Goal: Transaction & Acquisition: Purchase product/service

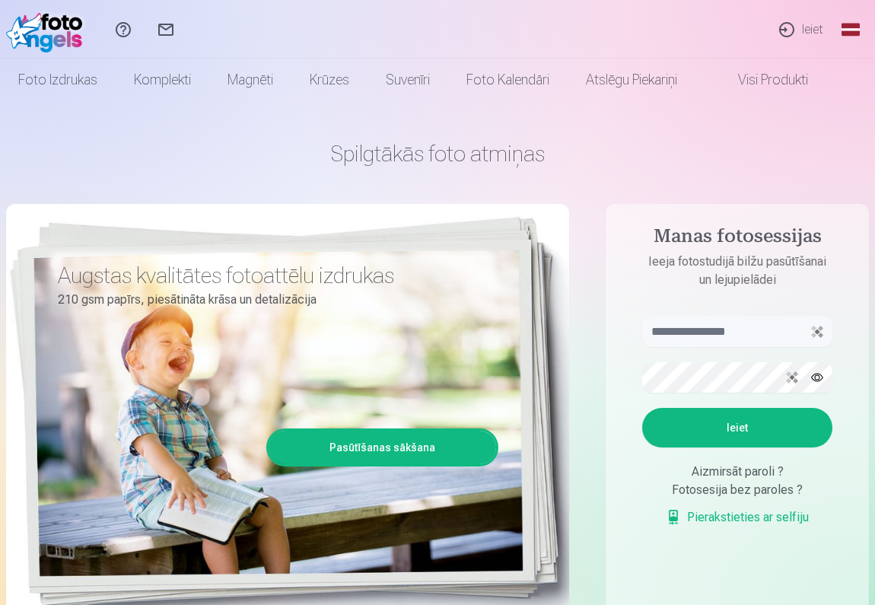
scroll to position [66, 0]
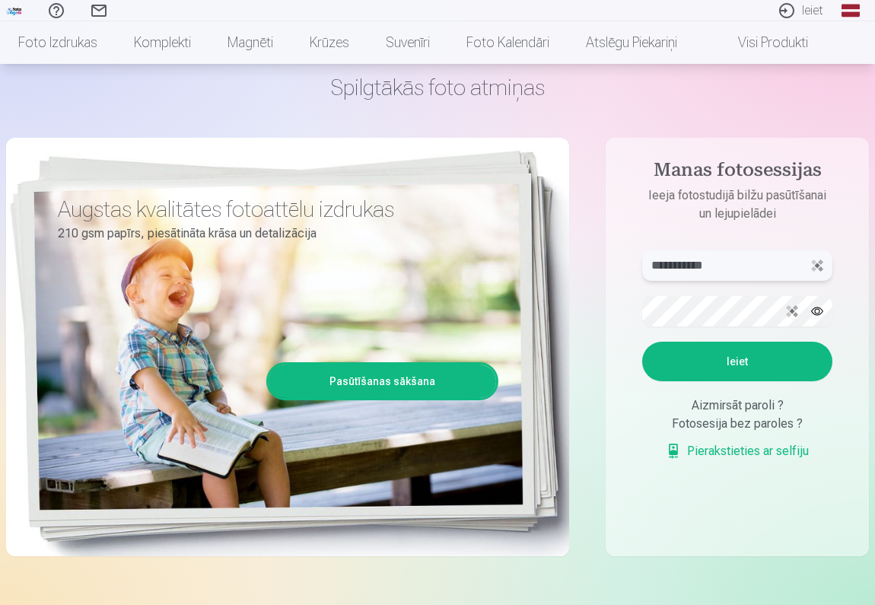
type input "**********"
click at [742, 358] on button "Ieiet" at bounding box center [737, 362] width 190 height 40
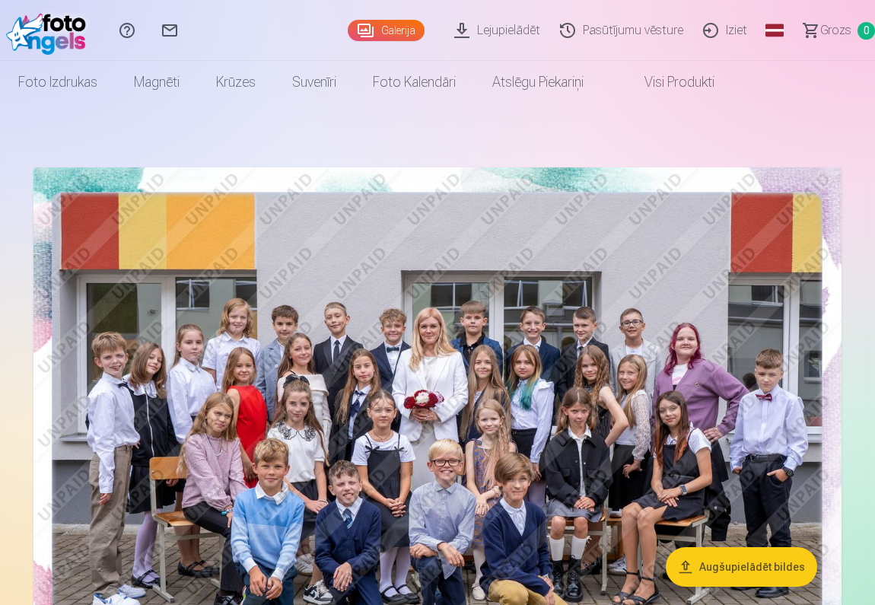
click at [249, 479] on img at bounding box center [437, 437] width 808 height 540
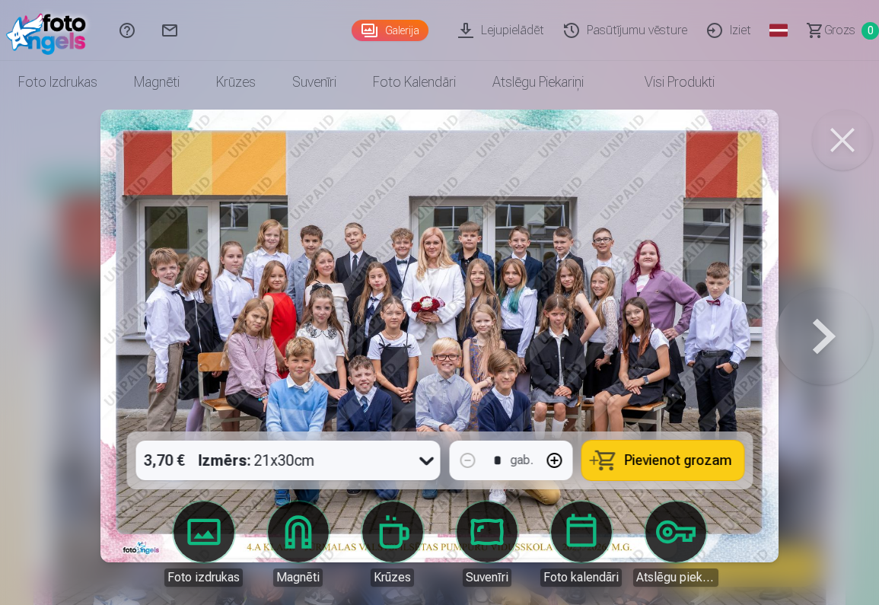
click at [421, 460] on icon at bounding box center [426, 461] width 14 height 8
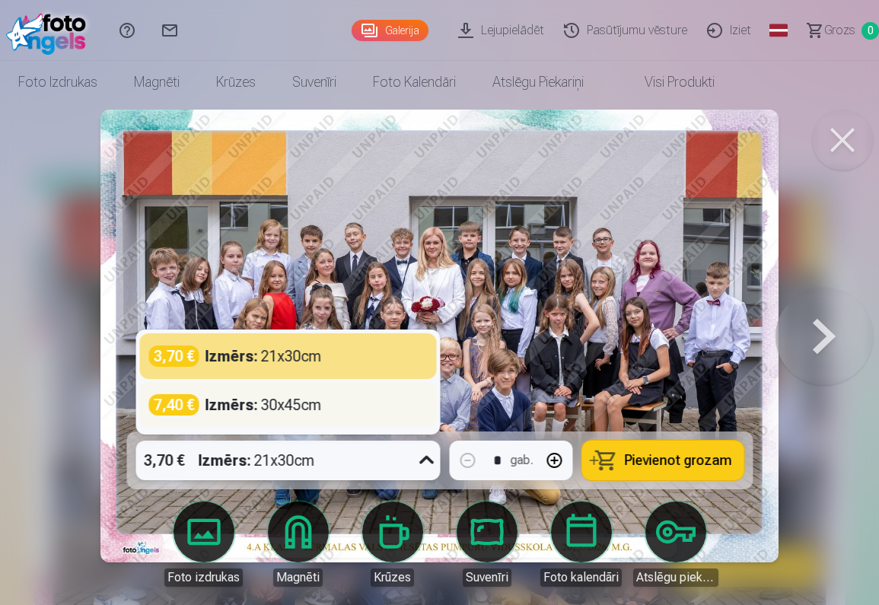
click at [410, 403] on div "7,40 € Izmērs : 30x45cm" at bounding box center [287, 404] width 279 height 21
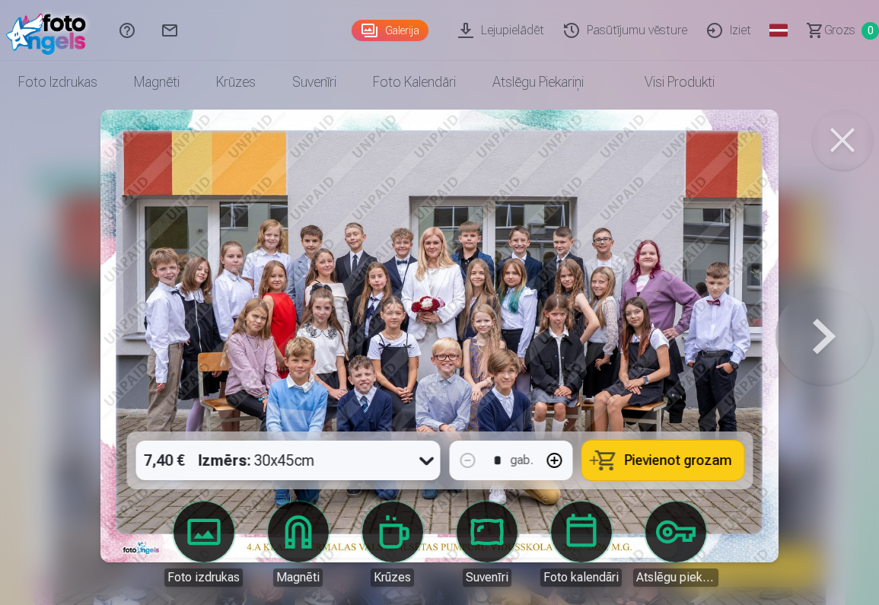
click at [392, 451] on div "7,40 € Izmērs : 30x45cm" at bounding box center [273, 461] width 276 height 40
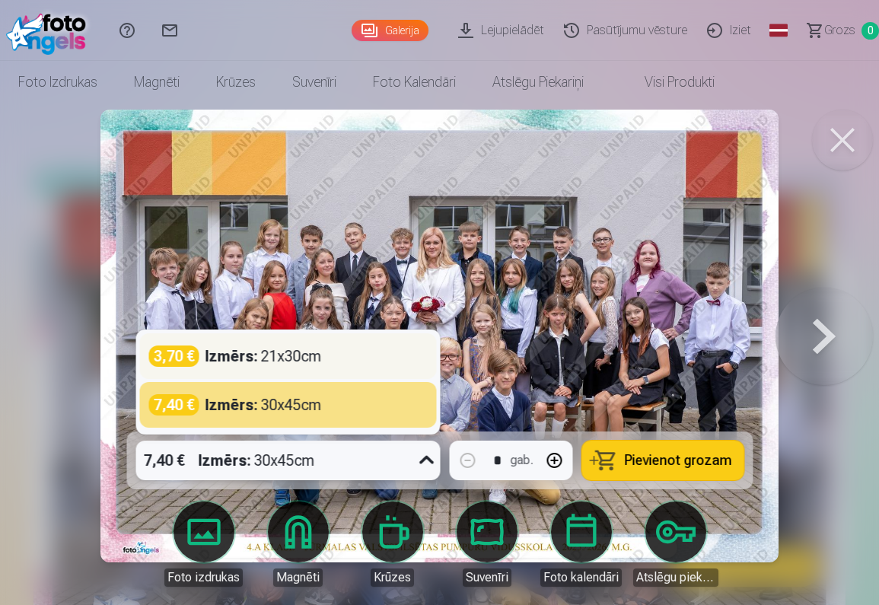
click at [395, 352] on div "3,70 € Izmērs : 21x30cm" at bounding box center [287, 356] width 279 height 21
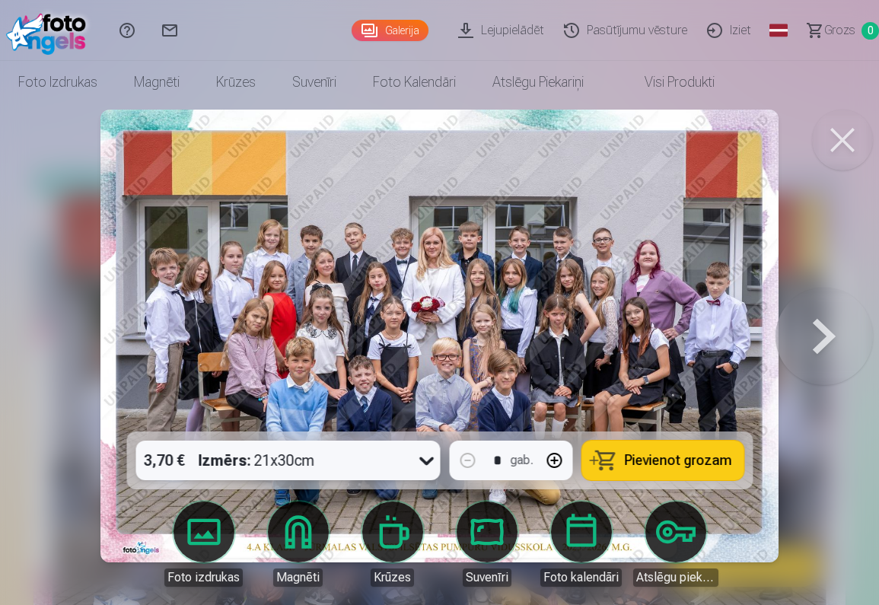
click at [344, 453] on div "3,70 € Izmērs : 21x30cm" at bounding box center [273, 461] width 276 height 40
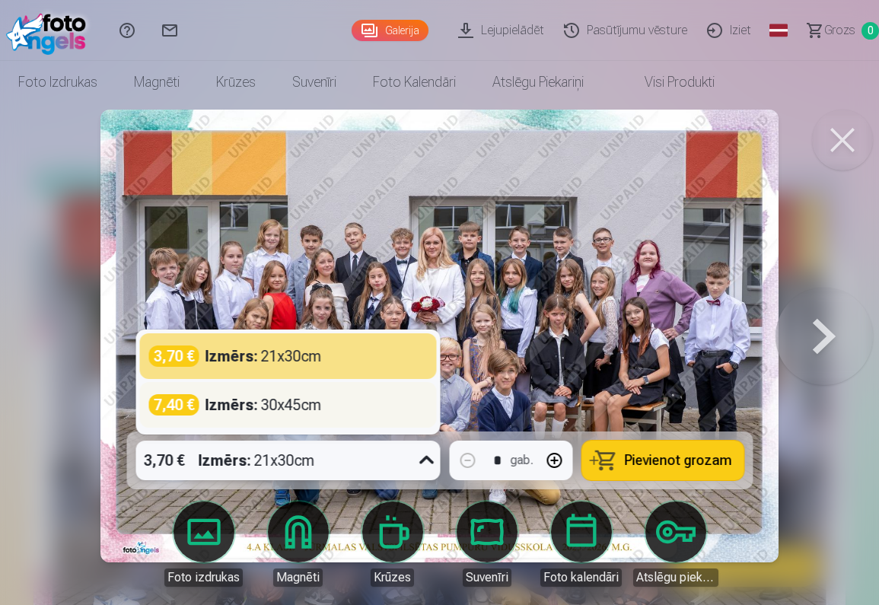
click at [337, 403] on div "7,40 € Izmērs : 30x45cm" at bounding box center [287, 404] width 279 height 21
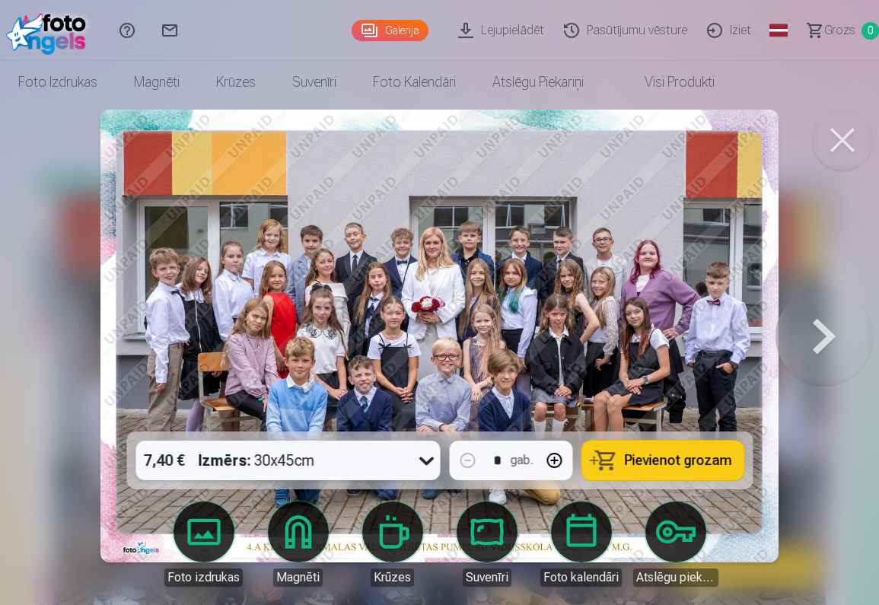
click at [312, 461] on div "Izmērs : 30x45cm" at bounding box center [256, 461] width 116 height 40
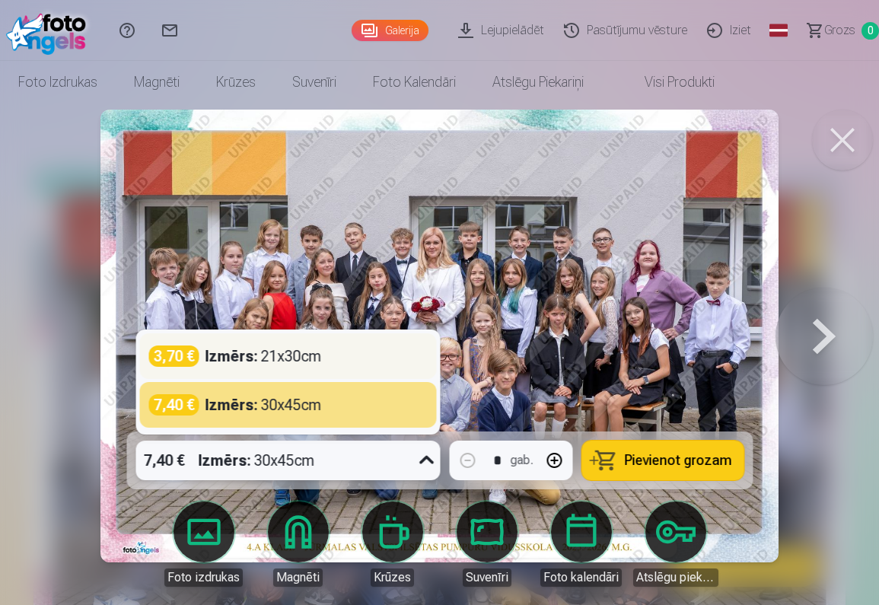
click at [321, 353] on div "Izmērs : 21x30cm" at bounding box center [263, 356] width 116 height 21
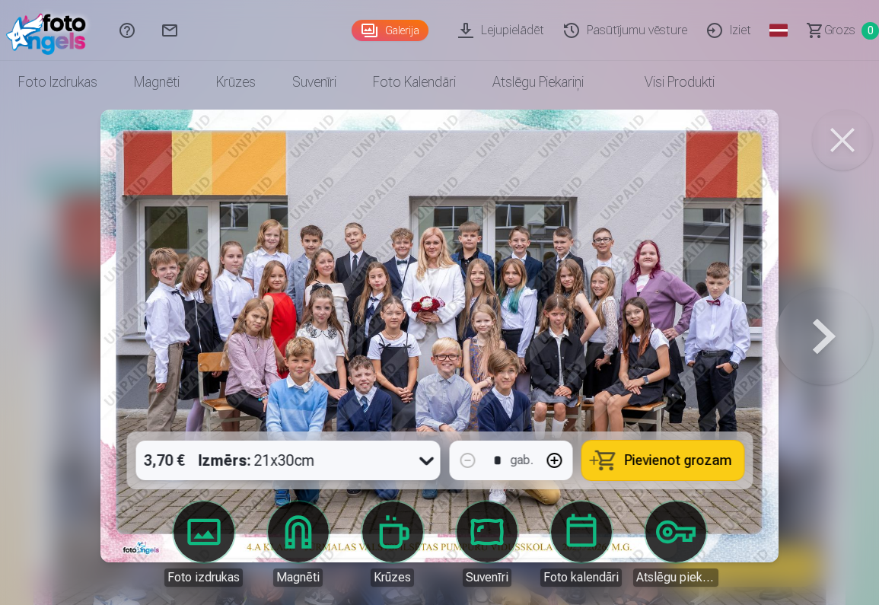
click at [265, 462] on div "Izmērs : 21x30cm" at bounding box center [256, 461] width 116 height 40
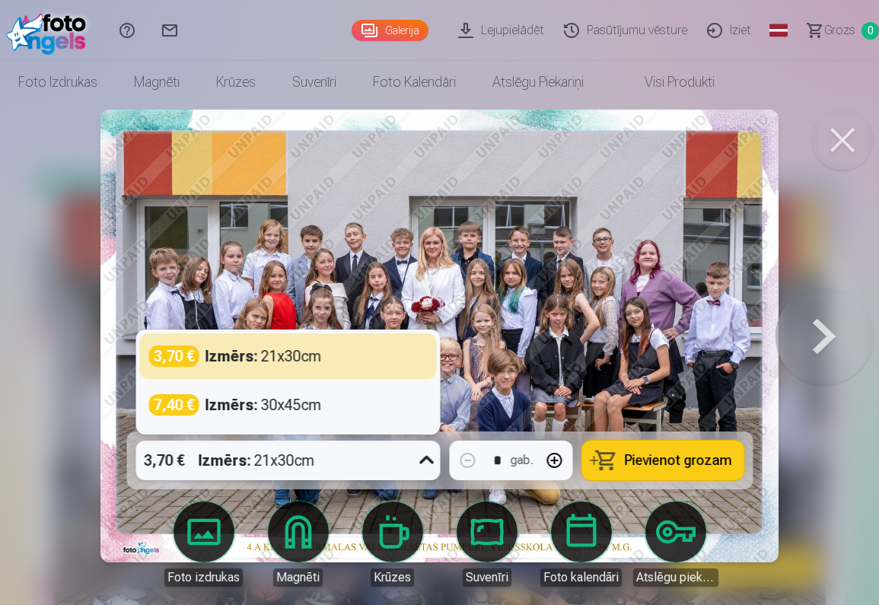
click at [561, 237] on img at bounding box center [439, 336] width 679 height 453
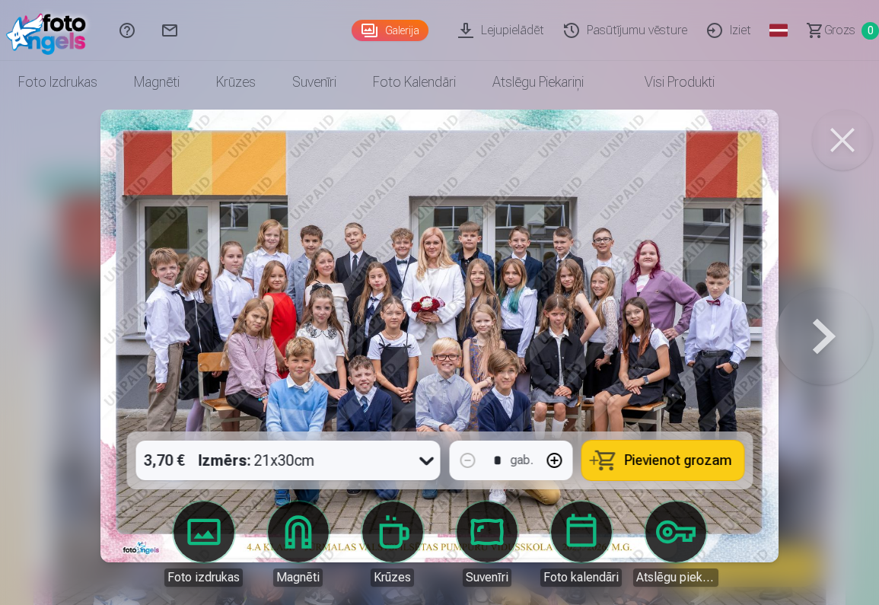
click at [651, 459] on span "Pievienot grozam" at bounding box center [677, 461] width 107 height 14
click at [844, 140] on button at bounding box center [842, 140] width 61 height 61
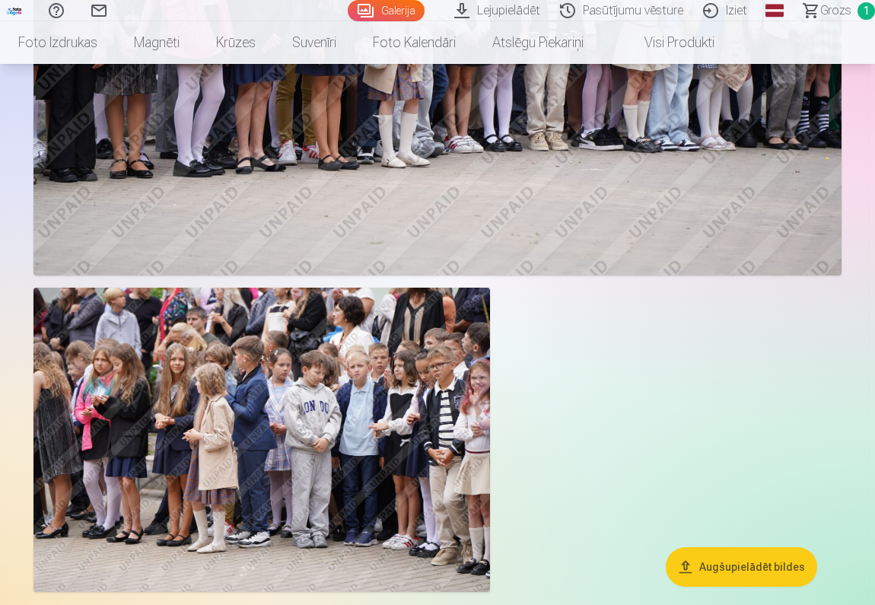
scroll to position [2635, 0]
click at [339, 437] on img at bounding box center [261, 439] width 457 height 304
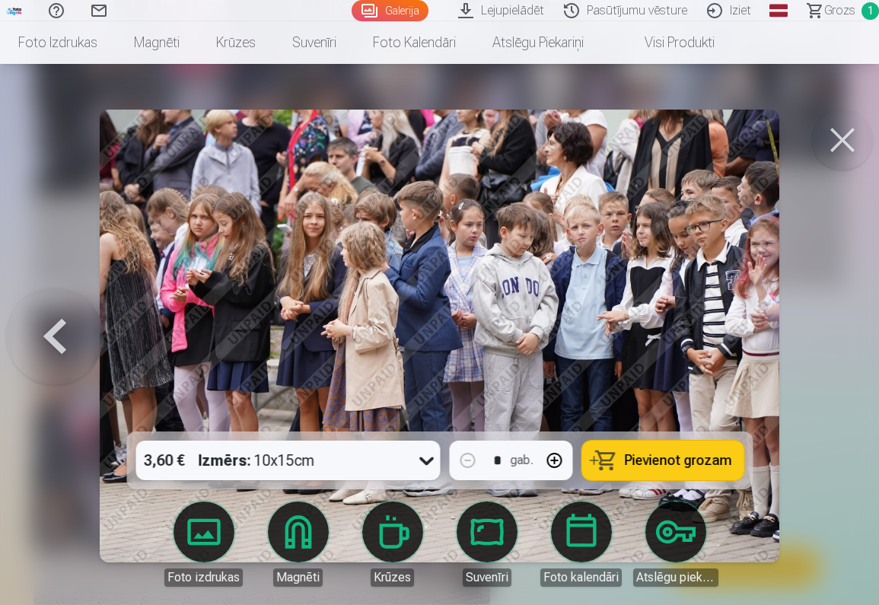
click at [428, 458] on icon at bounding box center [426, 460] width 24 height 24
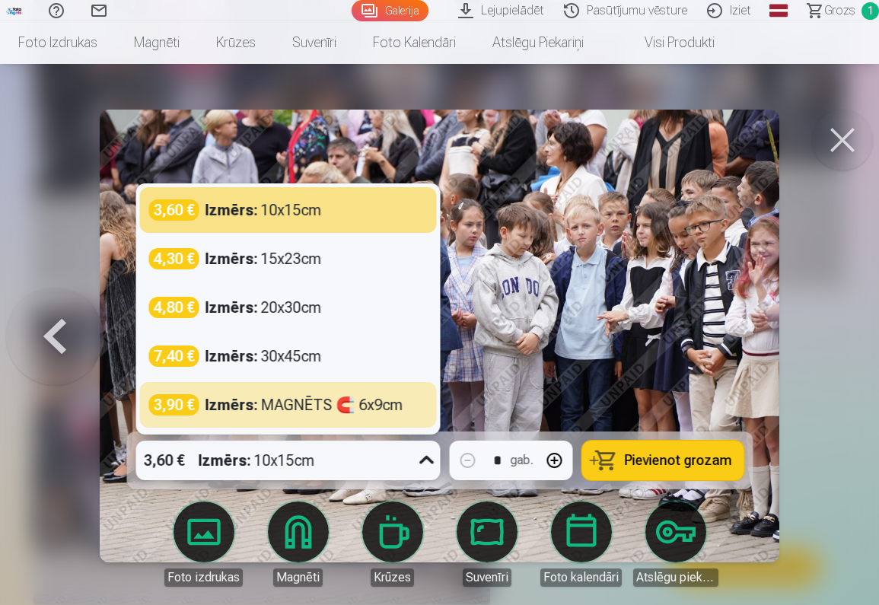
click at [500, 310] on img at bounding box center [440, 336] width 680 height 453
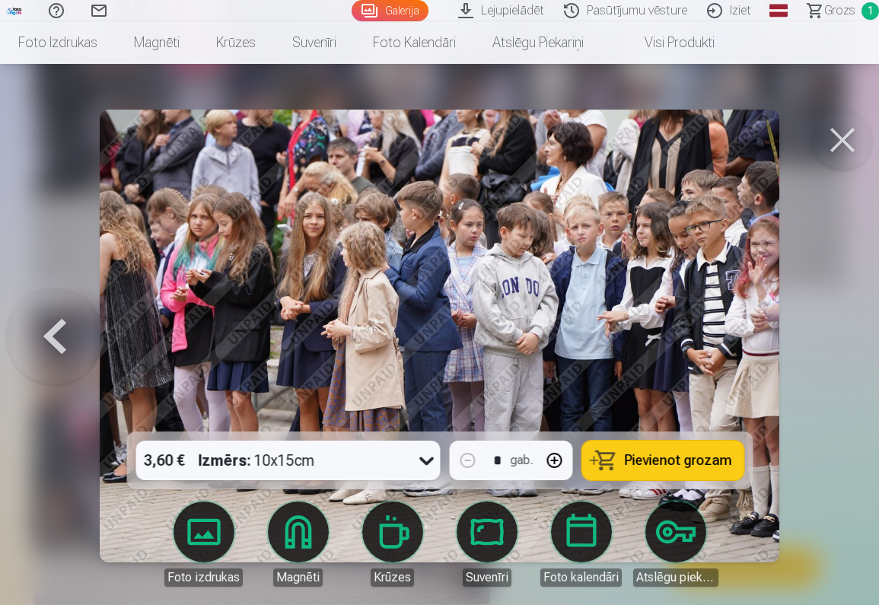
click at [839, 145] on button at bounding box center [842, 140] width 61 height 61
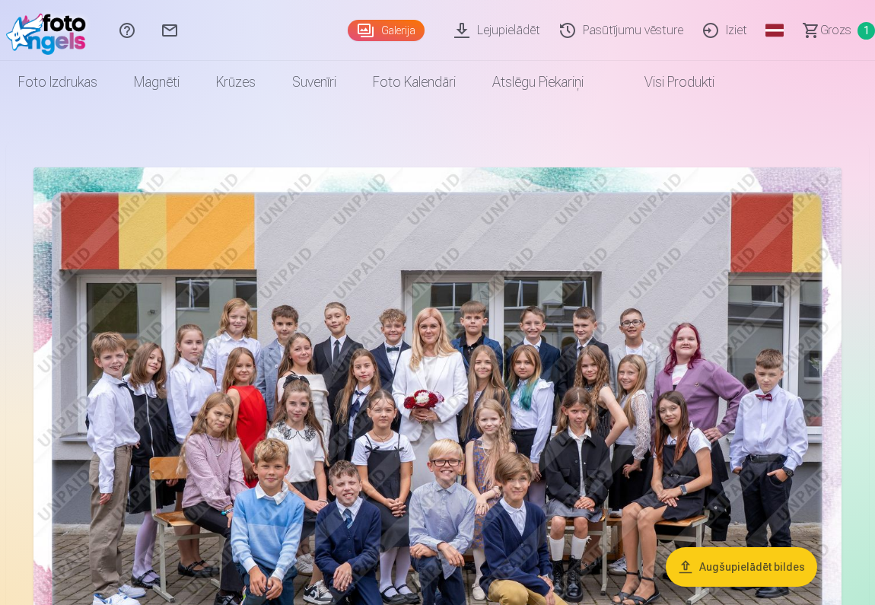
click at [823, 26] on span "Grozs" at bounding box center [835, 30] width 31 height 18
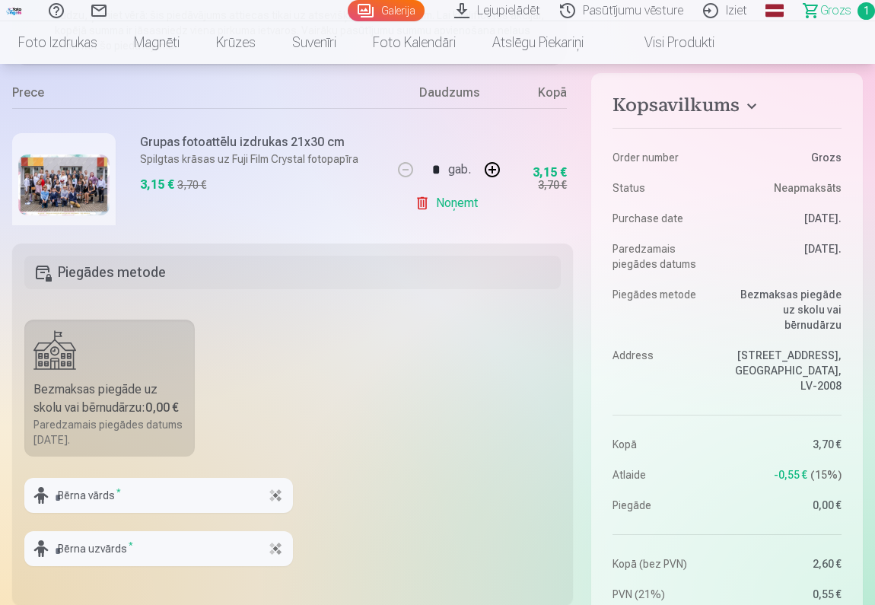
scroll to position [294, 0]
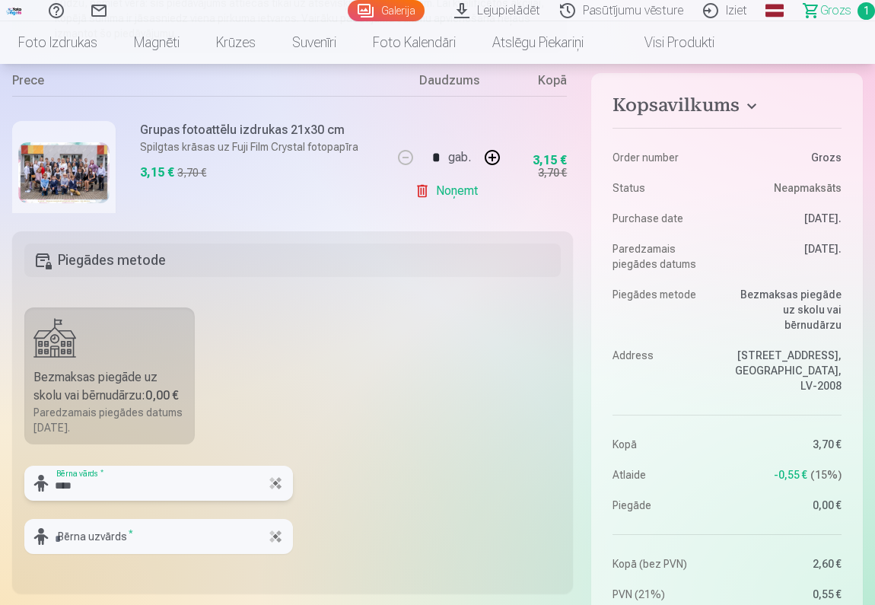
type input "****"
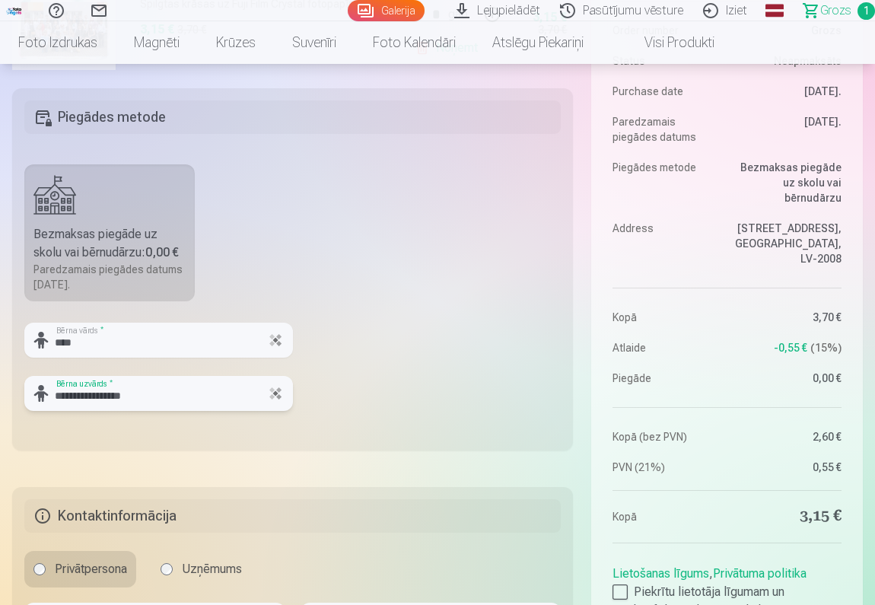
scroll to position [472, 0]
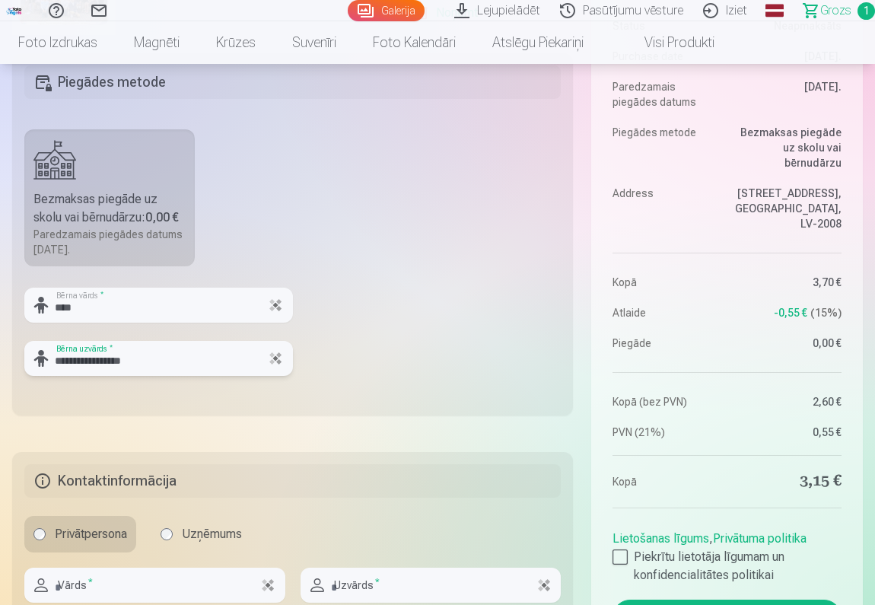
type input "**********"
click at [257, 422] on div "Kopsavilkums Order number Grozs Status Neapmaksāts Purchase date 11.09.2025. Pa…" at bounding box center [437, 212] width 851 height 960
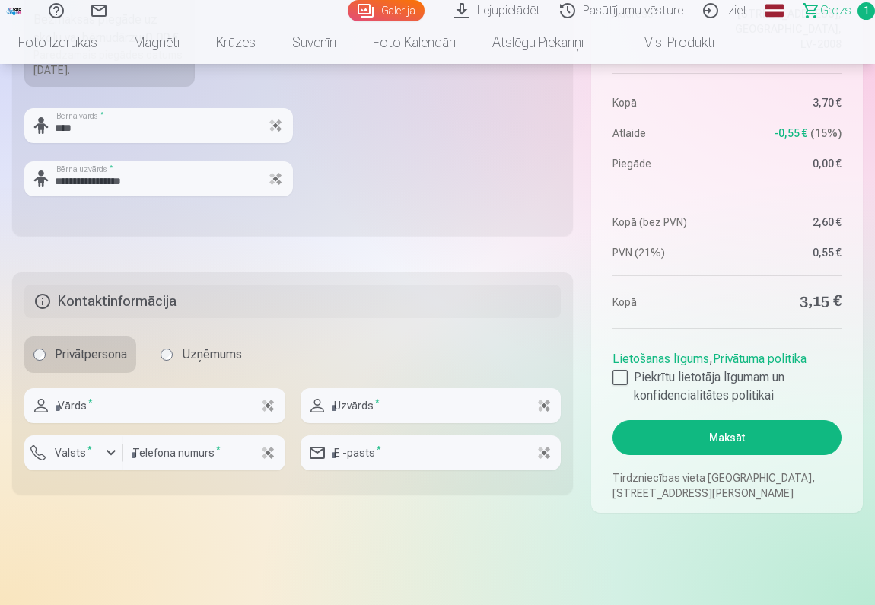
scroll to position [653, 0]
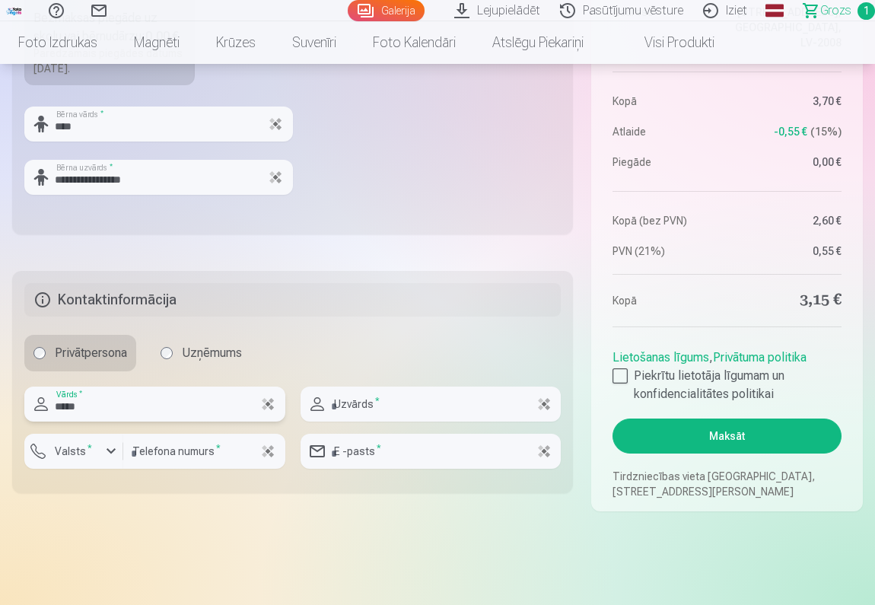
type input "*****"
type input "**********"
click at [111, 454] on div "button" at bounding box center [111, 451] width 18 height 18
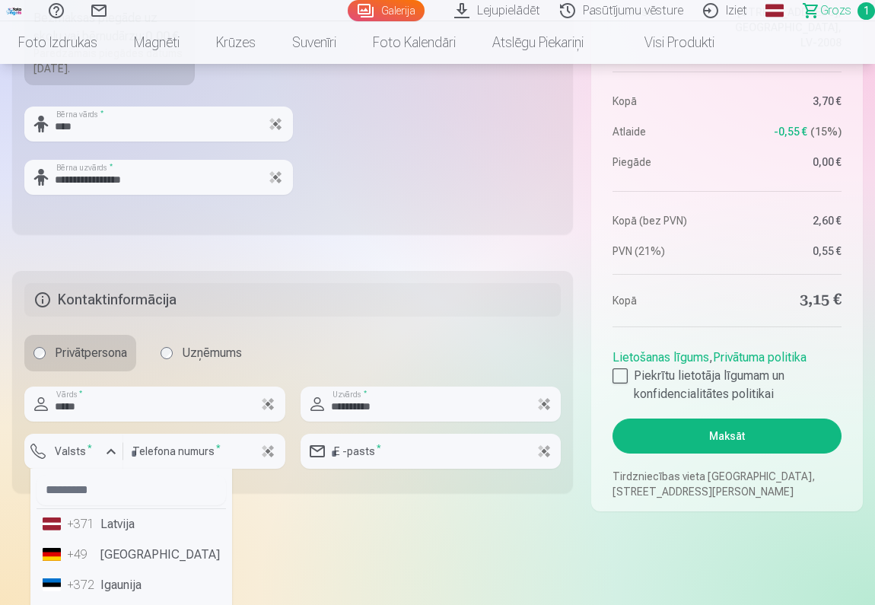
click at [113, 527] on li "+371 Latvija" at bounding box center [132, 524] width 190 height 30
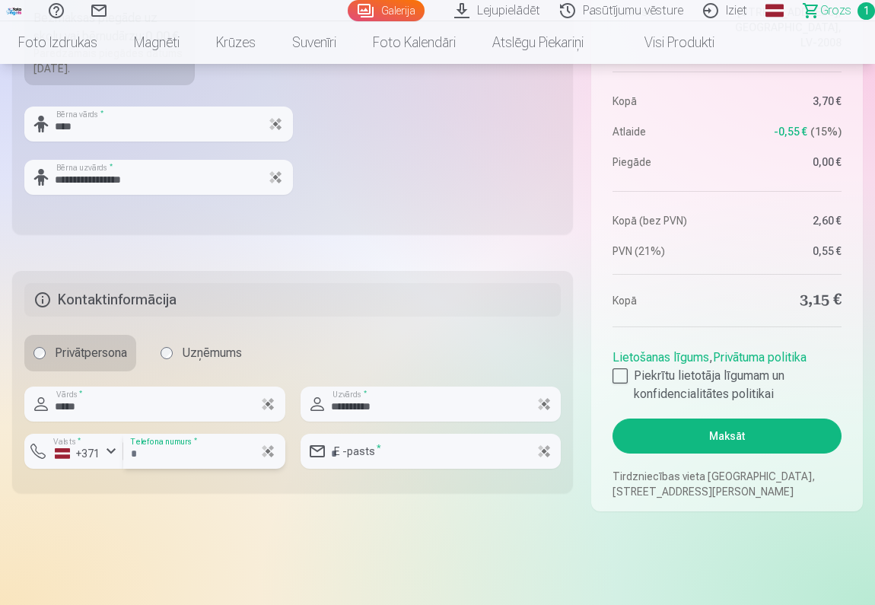
click at [166, 460] on input "number" at bounding box center [204, 451] width 162 height 35
type input "********"
type input "*"
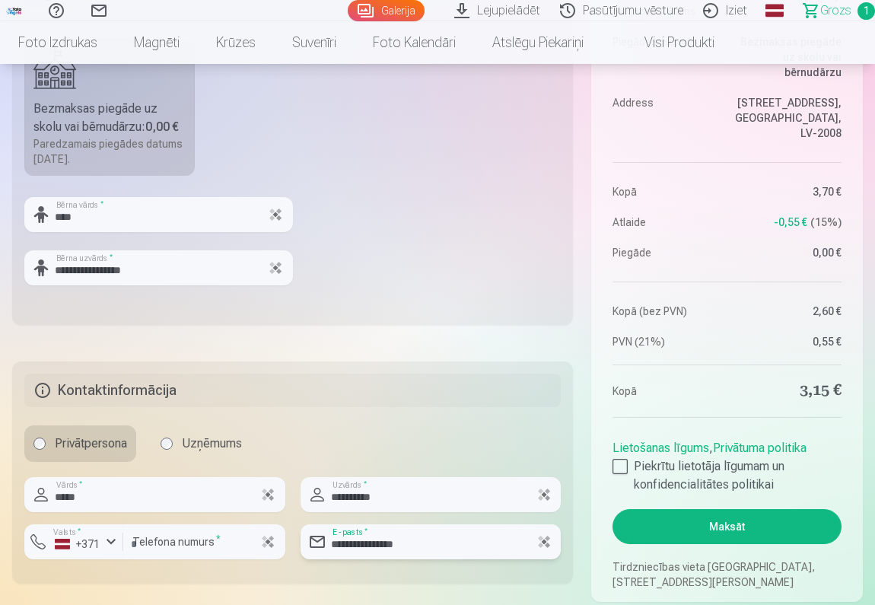
scroll to position [562, 0]
type input "**********"
click at [617, 467] on div at bounding box center [620, 466] width 15 height 15
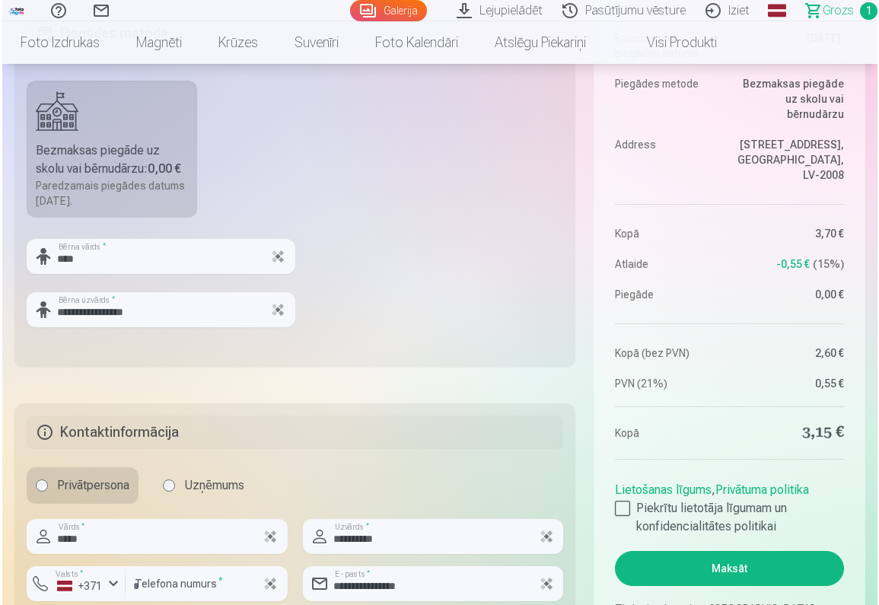
scroll to position [646, 0]
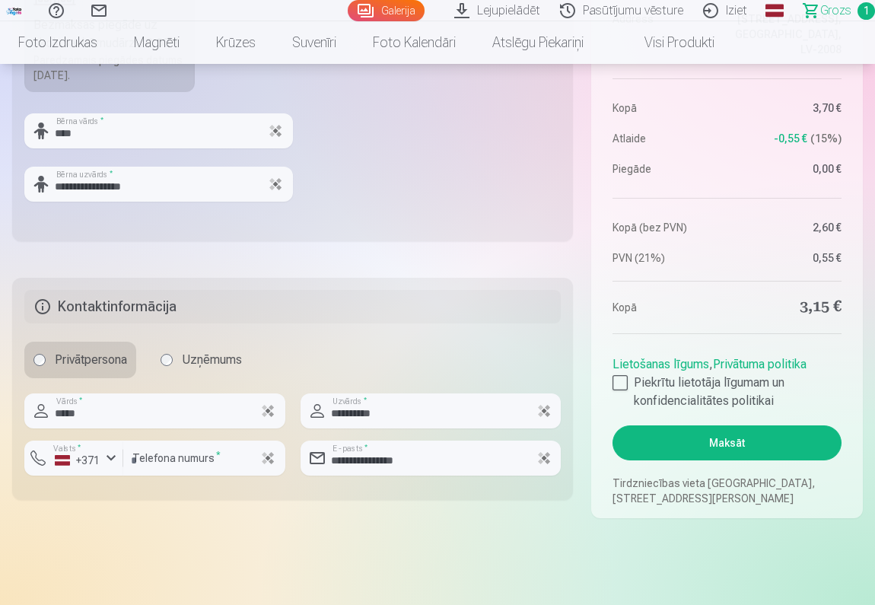
click at [727, 449] on button "Maksāt" at bounding box center [727, 442] width 229 height 35
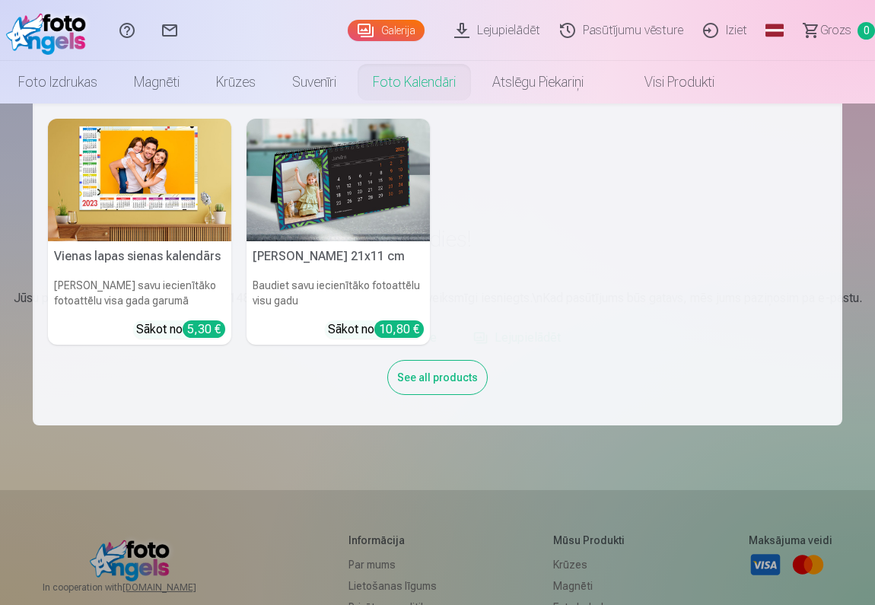
click at [446, 93] on link "Foto kalendāri" at bounding box center [414, 82] width 119 height 43
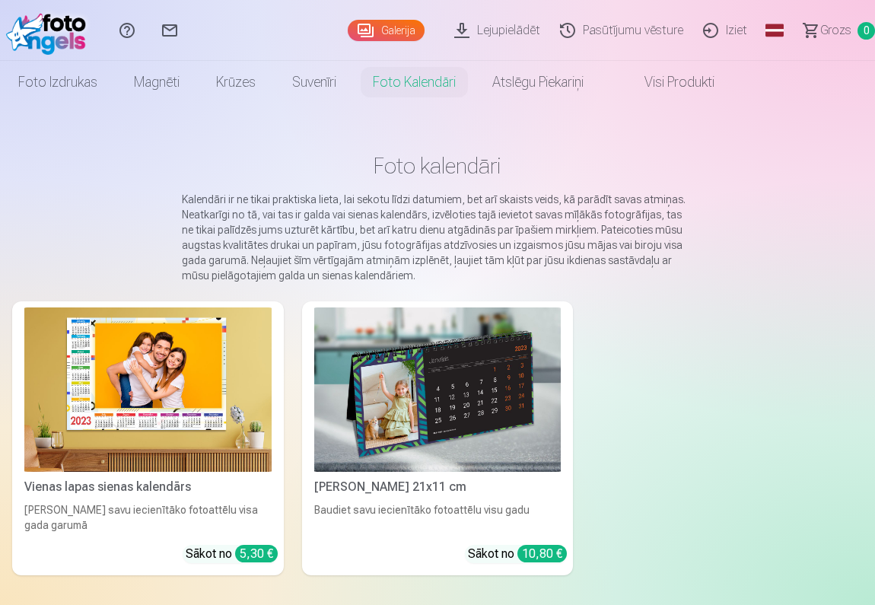
click at [740, 33] on link "Iziet" at bounding box center [728, 30] width 64 height 61
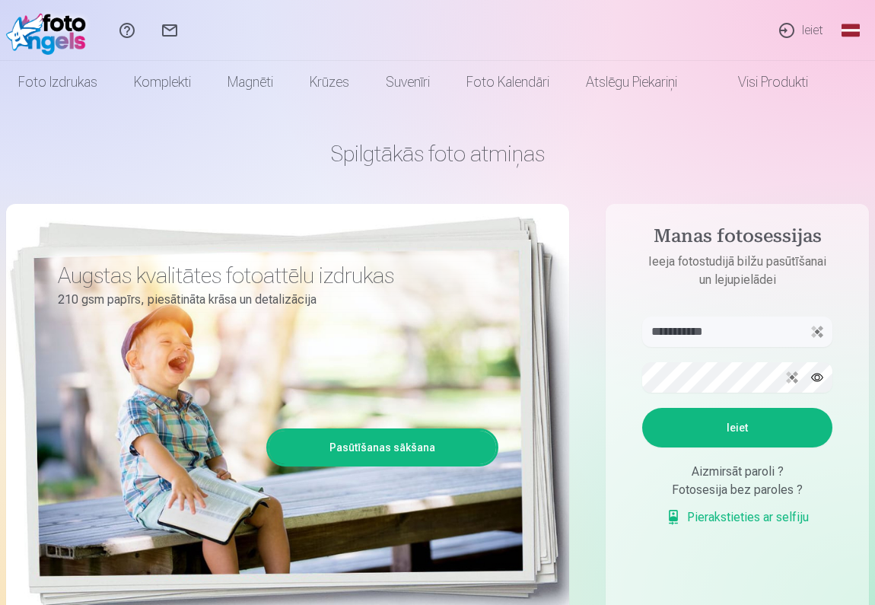
click at [712, 429] on button "Ieiet" at bounding box center [737, 428] width 190 height 40
click at [820, 377] on button "button" at bounding box center [817, 377] width 29 height 29
click at [736, 329] on input "**********" at bounding box center [737, 332] width 190 height 30
type input "**********"
click at [743, 432] on button "Ieiet" at bounding box center [737, 428] width 190 height 40
